Goal: Find specific page/section: Find specific page/section

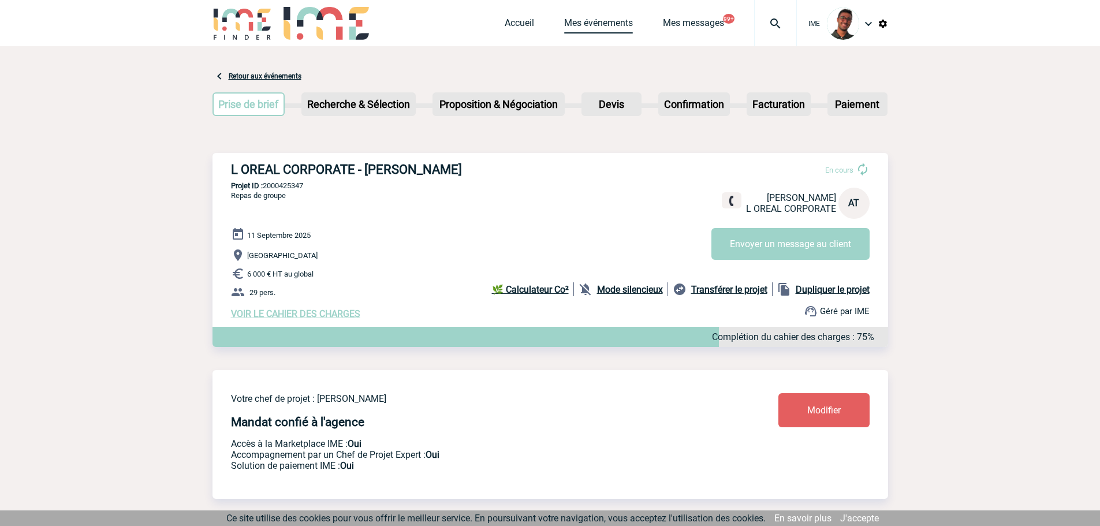
click at [597, 23] on link "Mes événements" at bounding box center [598, 25] width 69 height 16
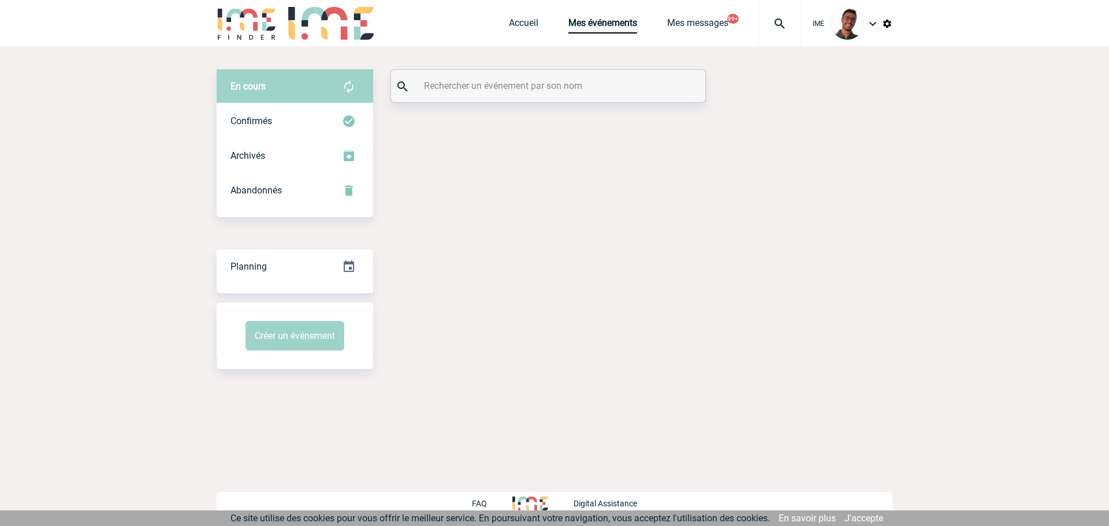
click at [505, 85] on input "text" at bounding box center [549, 85] width 257 height 17
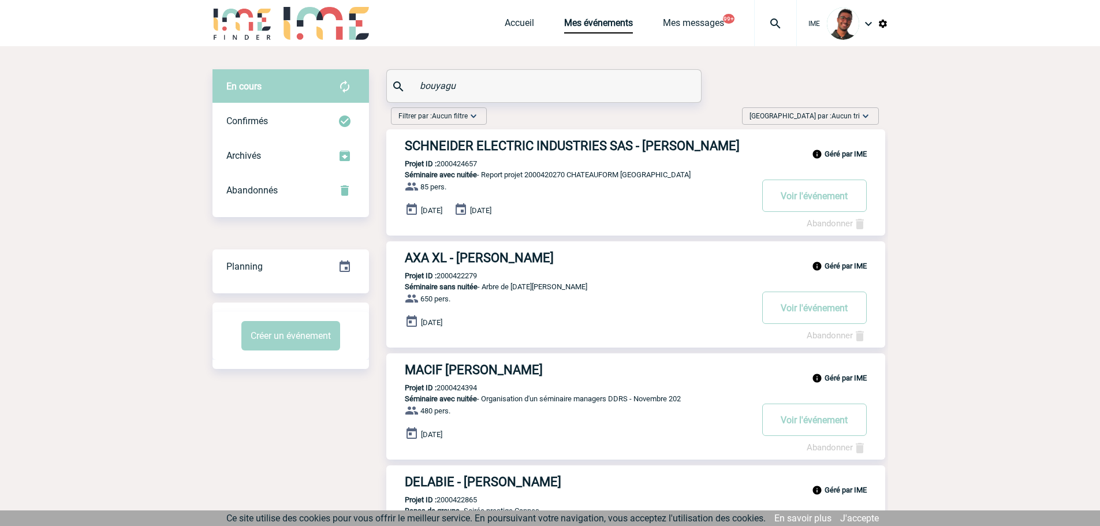
type input "bouyagui"
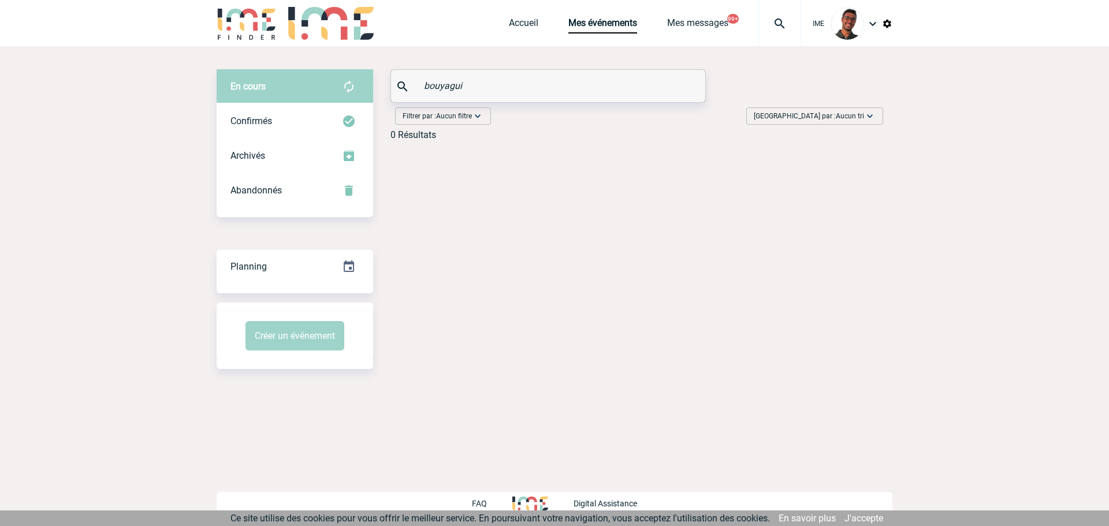
drag, startPoint x: 473, startPoint y: 84, endPoint x: 401, endPoint y: 83, distance: 71.6
click at [401, 83] on div "bouyagui" at bounding box center [548, 86] width 314 height 32
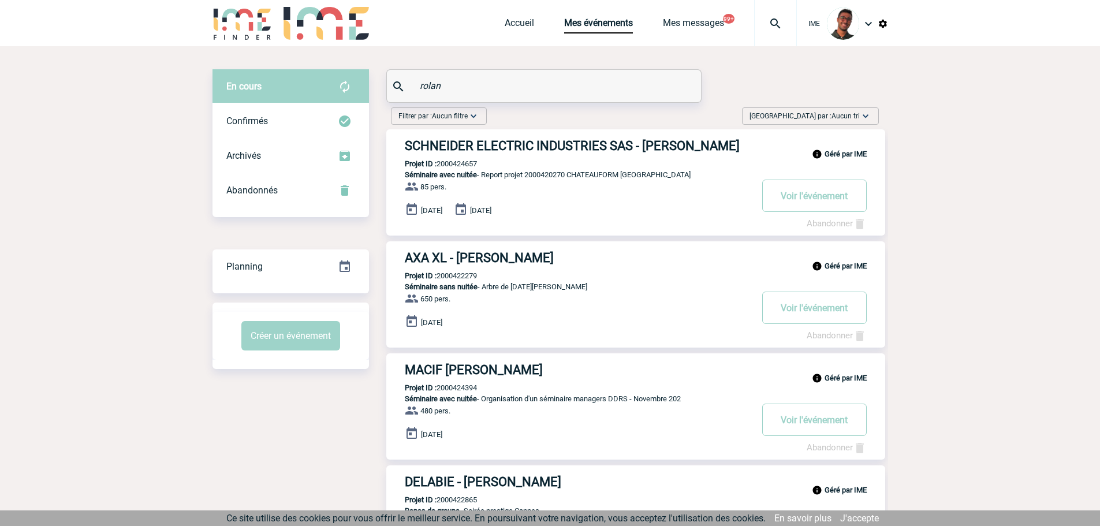
type input "roland"
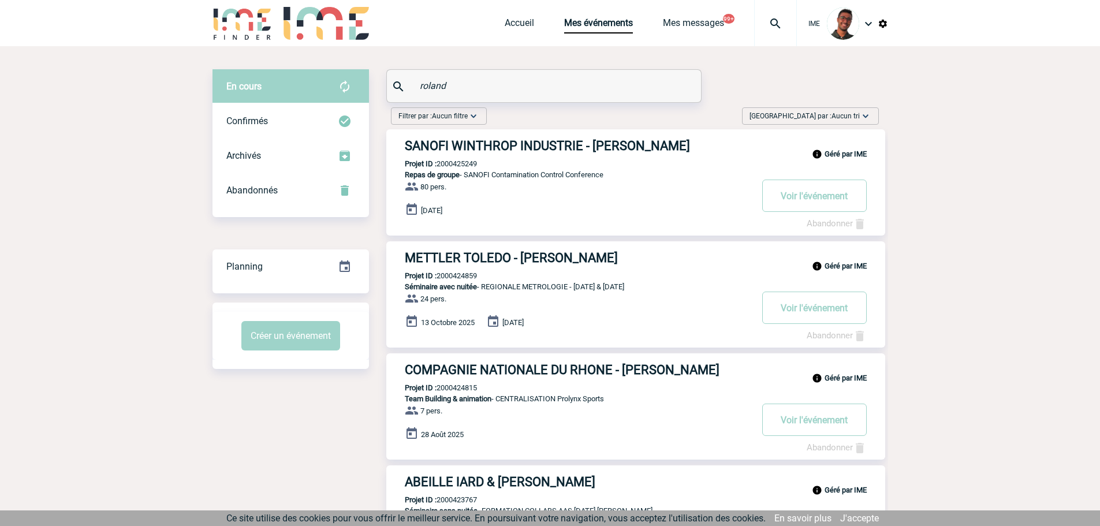
drag, startPoint x: 461, startPoint y: 81, endPoint x: 394, endPoint y: 99, distance: 70.1
click at [394, 99] on div "roland" at bounding box center [544, 86] width 314 height 32
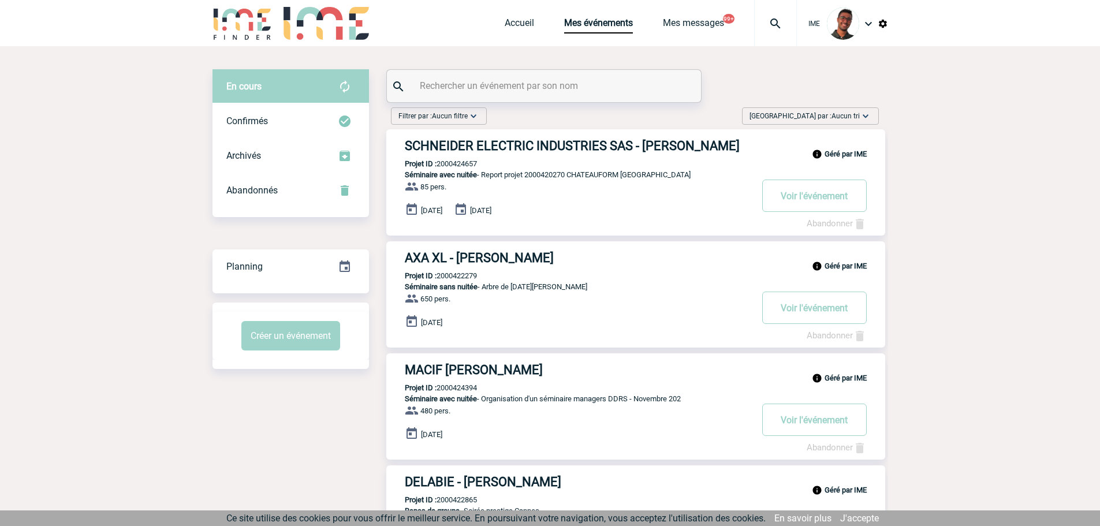
click at [552, 80] on input "text" at bounding box center [545, 85] width 257 height 17
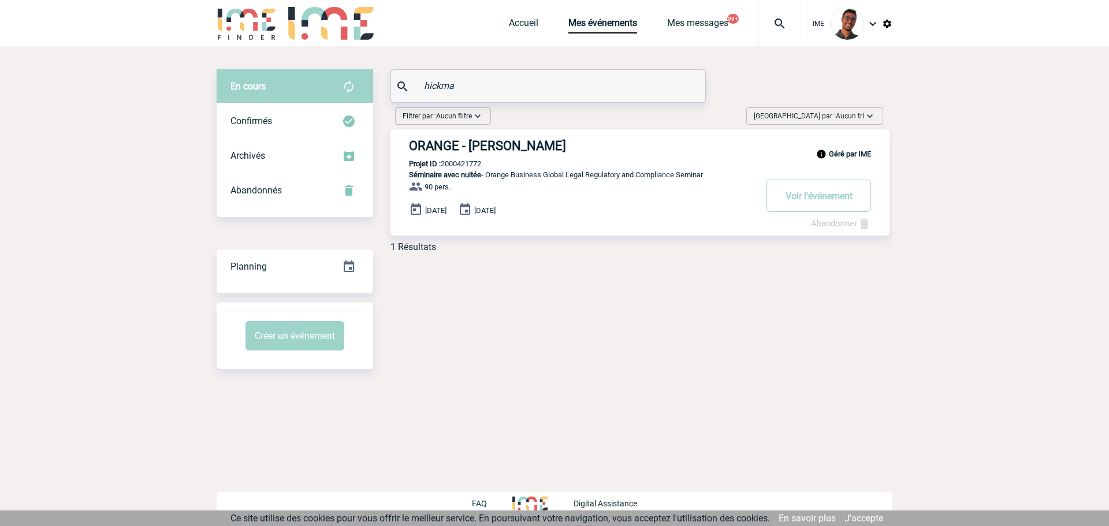
type input "hickma"
click at [449, 165] on p "Projet ID : 2000421772" at bounding box center [435, 163] width 91 height 9
copy p "0"
click at [456, 161] on p "Projet ID : 2000421772" at bounding box center [435, 163] width 91 height 9
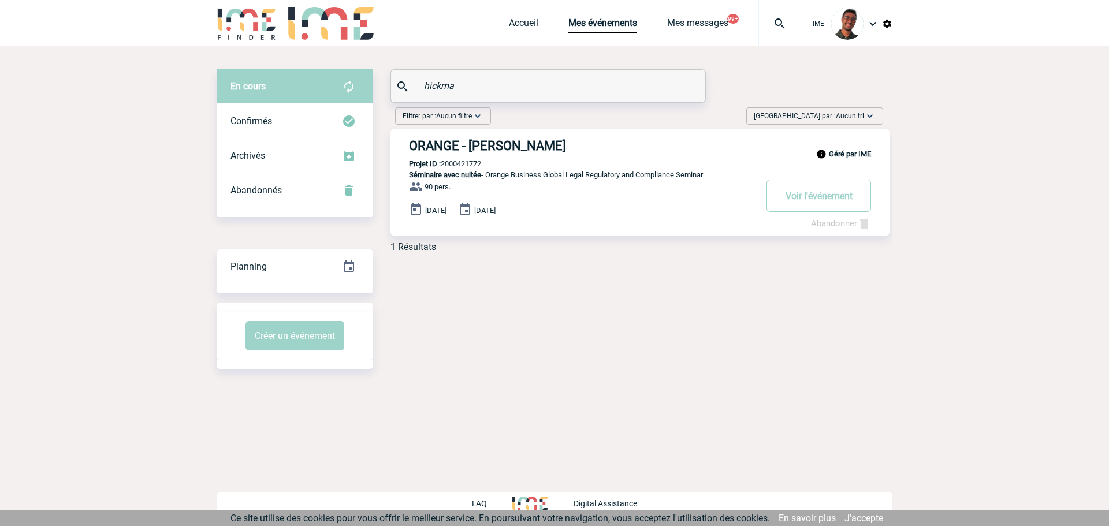
click at [456, 161] on p "Projet ID : 2000421772" at bounding box center [435, 163] width 91 height 9
copy p "2000421772"
